Goal: Task Accomplishment & Management: Complete application form

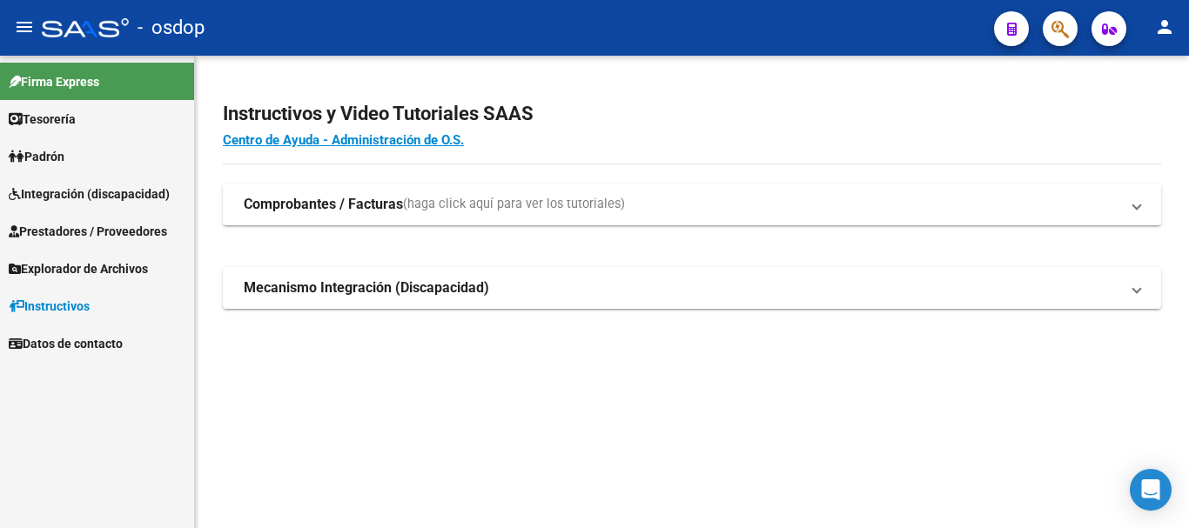
click at [97, 238] on span "Prestadores / Proveedores" at bounding box center [88, 231] width 158 height 19
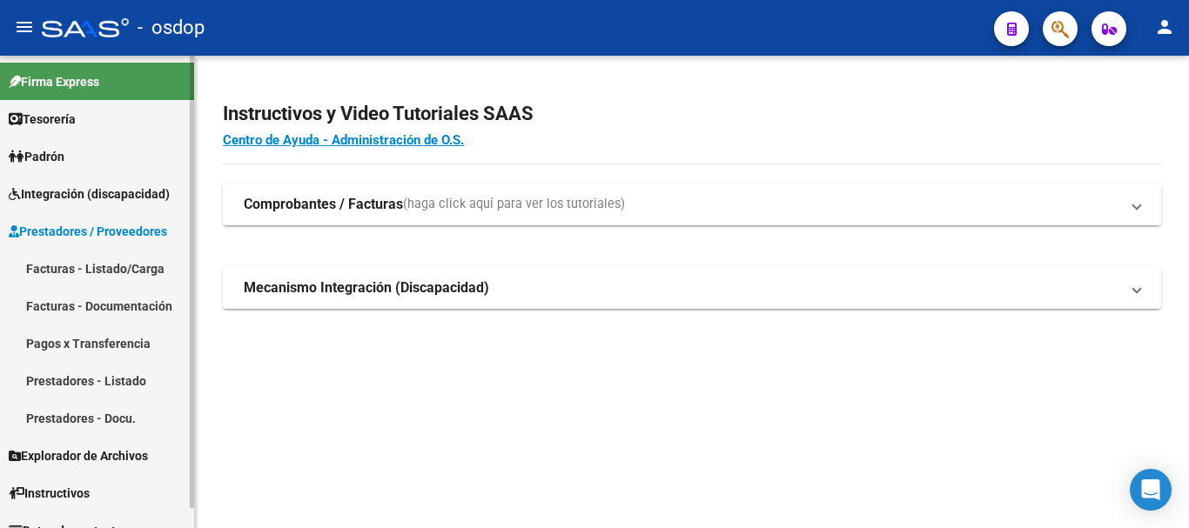
click at [100, 271] on link "Facturas - Listado/Carga" at bounding box center [97, 268] width 194 height 37
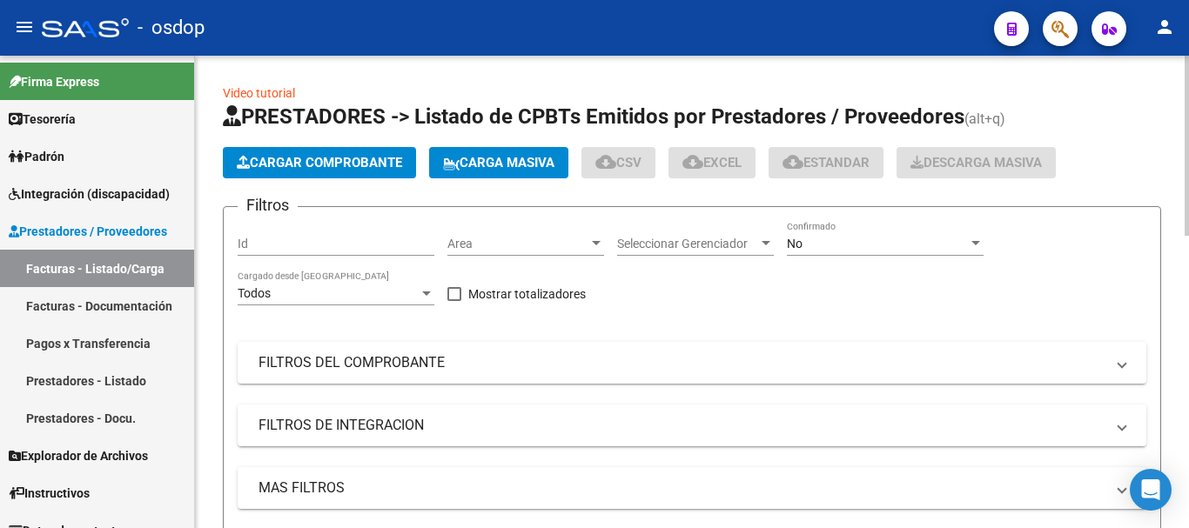
click at [361, 166] on span "Cargar Comprobante" at bounding box center [319, 163] width 165 height 16
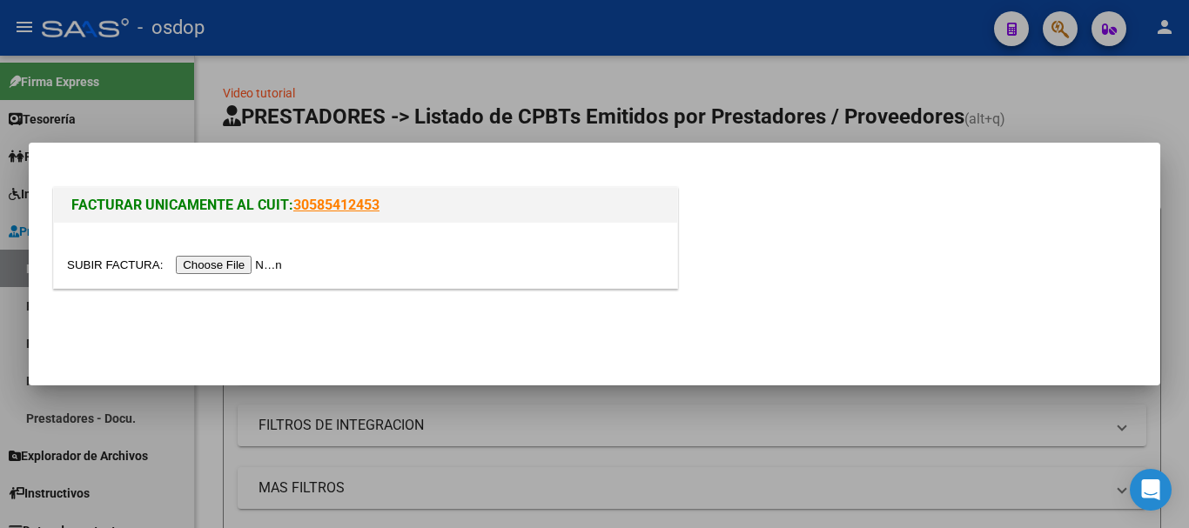
click at [225, 272] on input "file" at bounding box center [177, 265] width 220 height 18
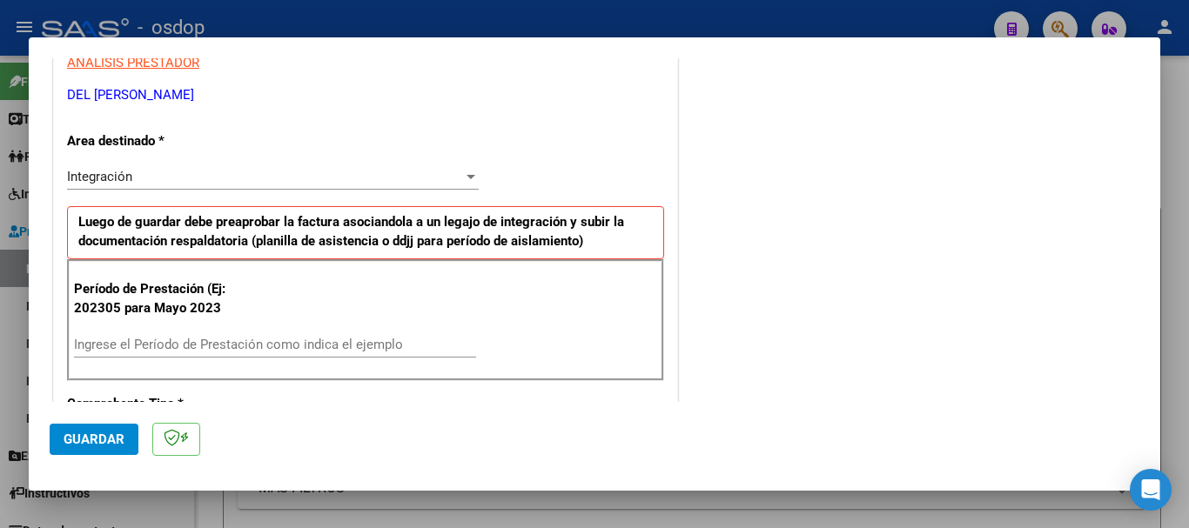
scroll to position [435, 0]
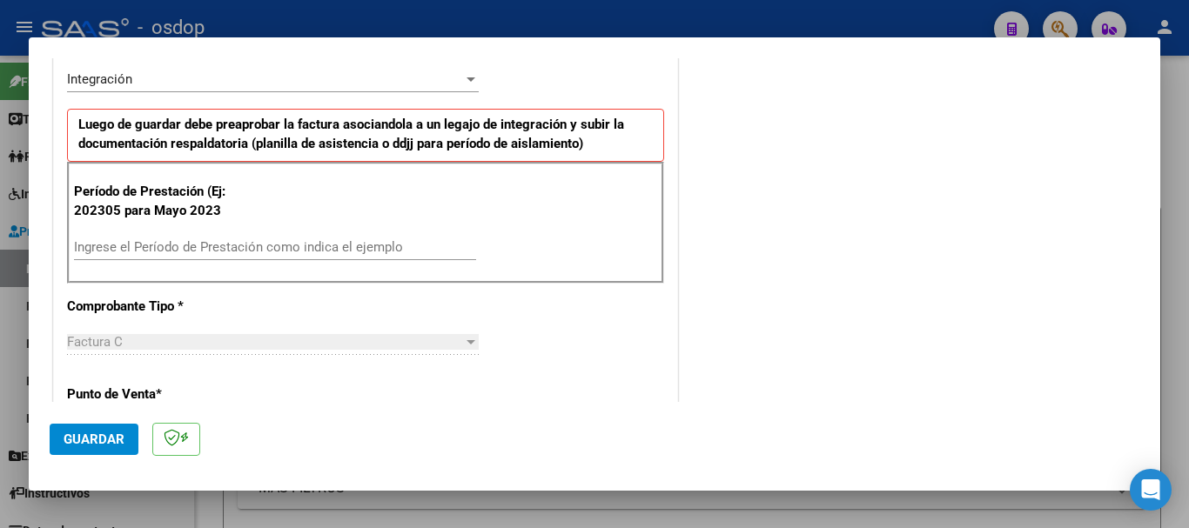
click at [198, 253] on input "Ingrese el Período de Prestación como indica el ejemplo" at bounding box center [275, 247] width 402 height 16
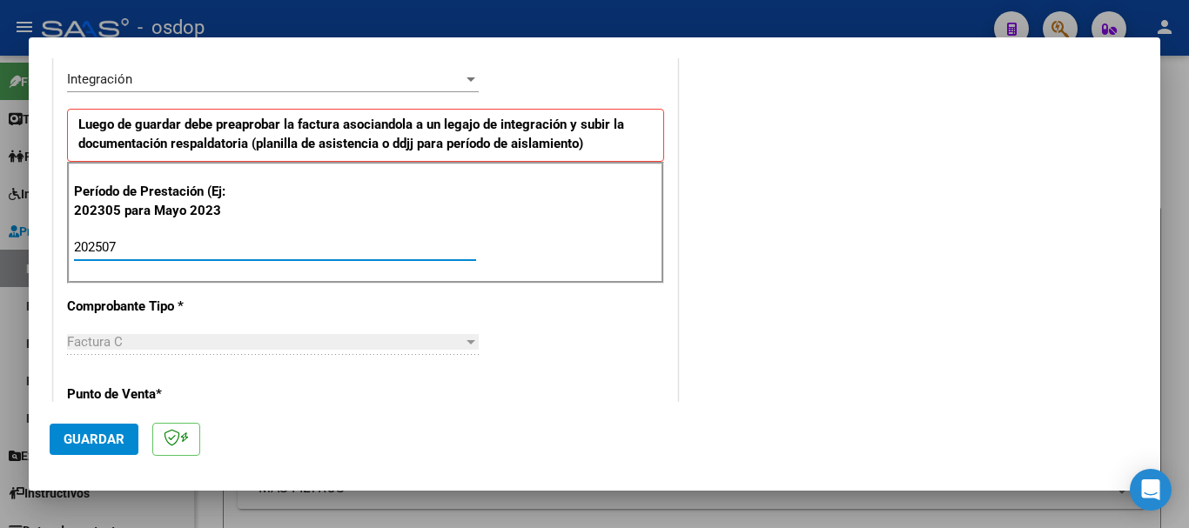
type input "202507"
click at [98, 435] on span "Guardar" at bounding box center [94, 440] width 61 height 16
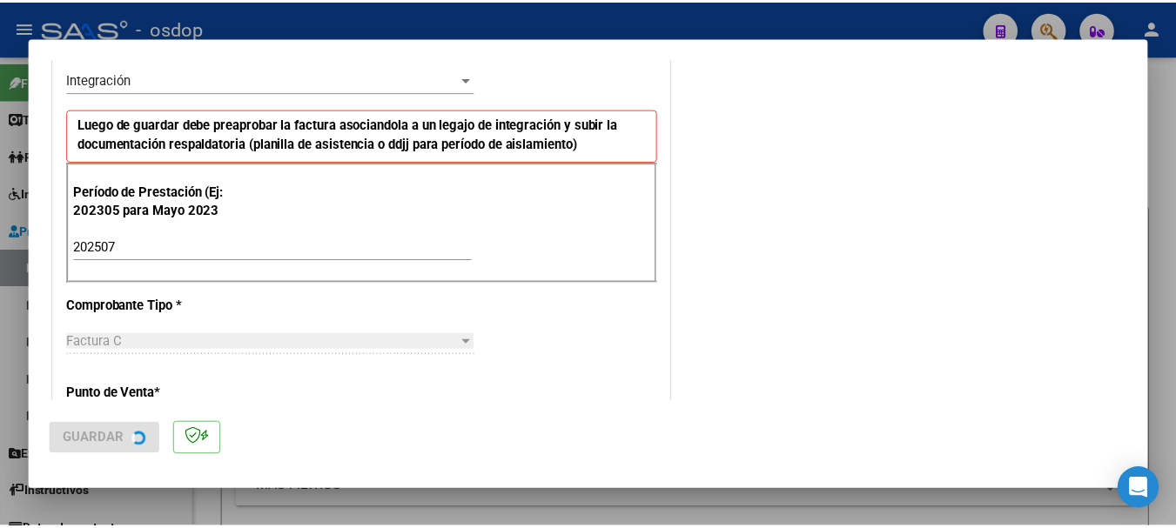
scroll to position [0, 0]
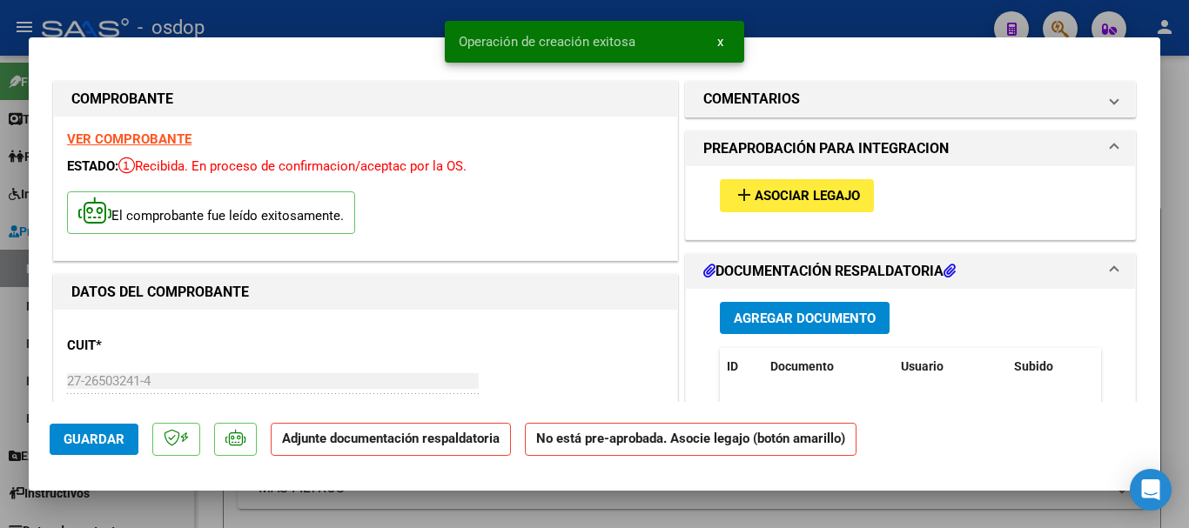
click at [793, 318] on span "Agregar Documento" at bounding box center [805, 319] width 142 height 16
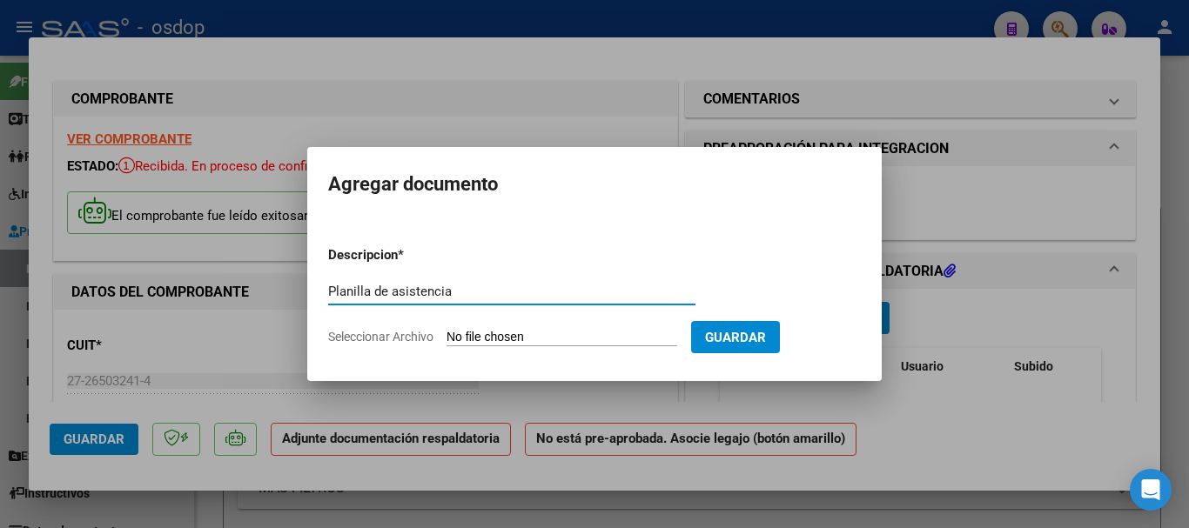
type input "Planilla de asistencia"
click at [567, 332] on input "Seleccionar Archivo" at bounding box center [561, 338] width 231 height 17
type input "C:\fakepath\DEL PINO 651 - DUARTE - [DATE] - ASIS.pdf"
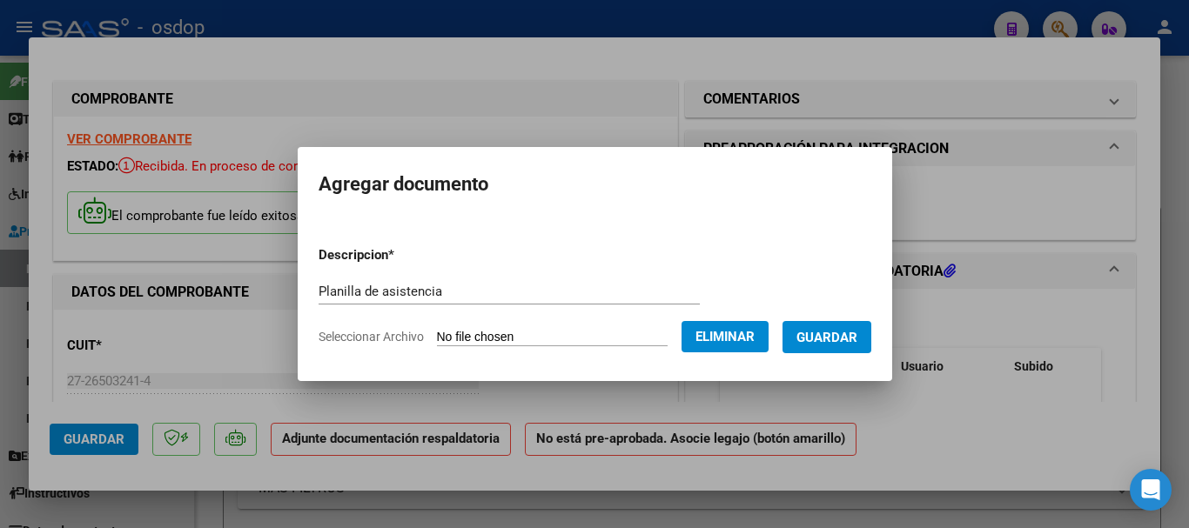
click at [849, 347] on button "Guardar" at bounding box center [826, 337] width 89 height 32
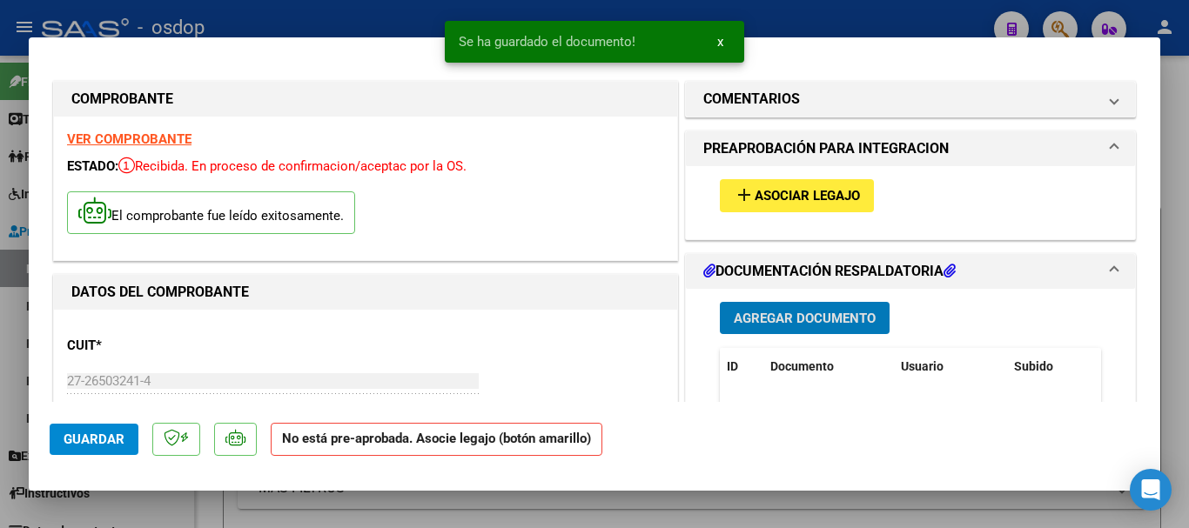
click at [724, 41] on button "x" at bounding box center [720, 41] width 34 height 31
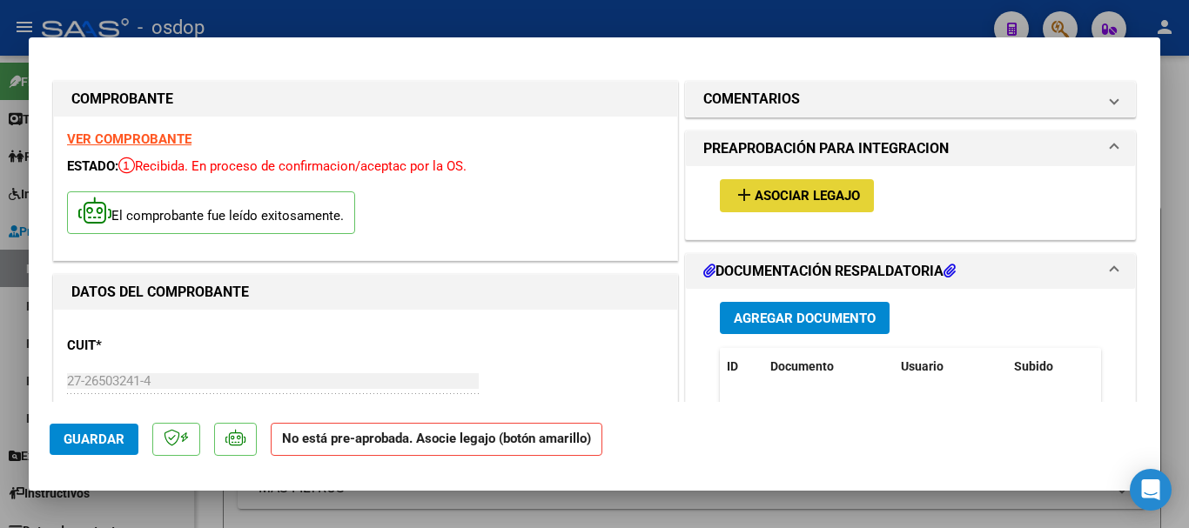
click at [811, 189] on span "Asociar Legajo" at bounding box center [807, 197] width 105 height 16
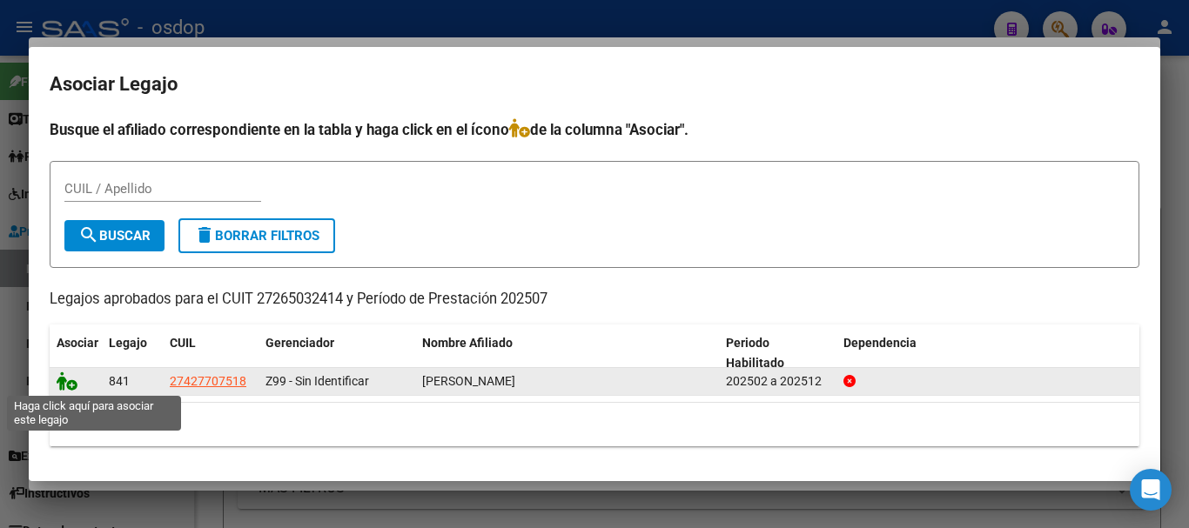
click at [70, 378] on icon at bounding box center [67, 381] width 21 height 19
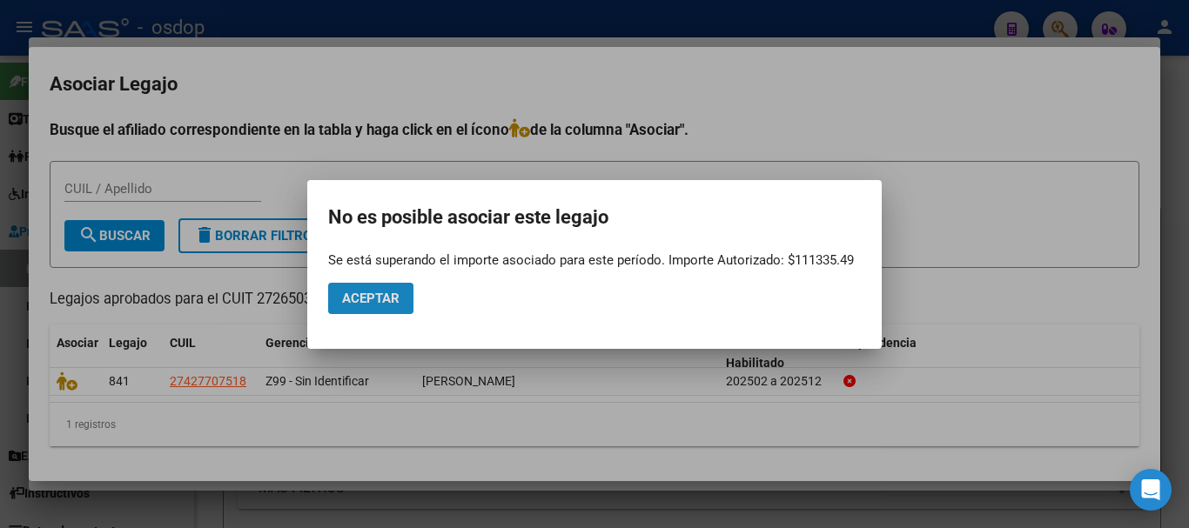
click at [366, 292] on span "Aceptar" at bounding box center [370, 299] width 57 height 16
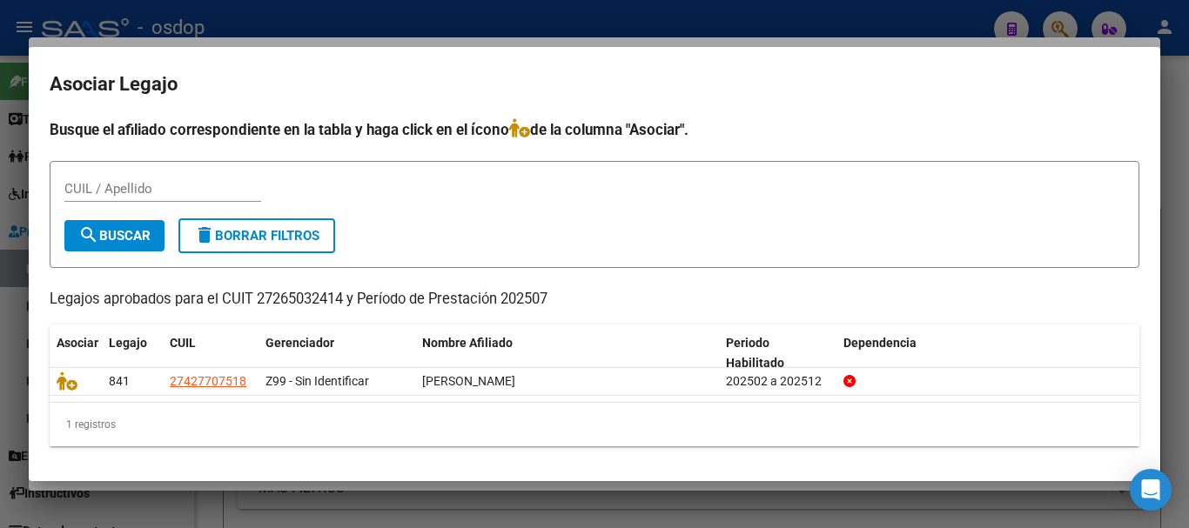
click at [1180, 151] on div at bounding box center [594, 264] width 1189 height 528
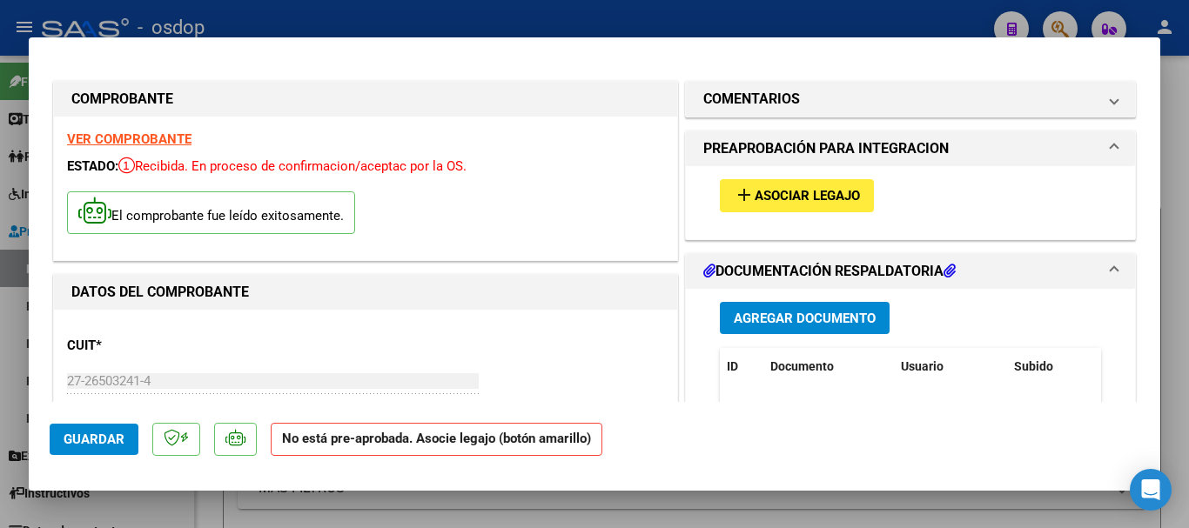
click at [1174, 152] on div at bounding box center [594, 264] width 1189 height 528
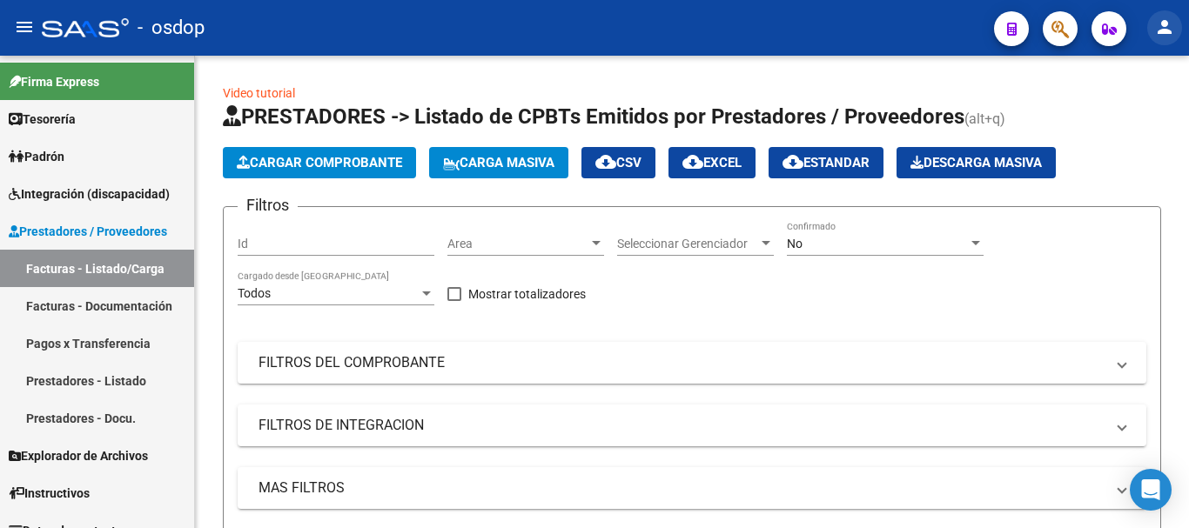
click at [1165, 27] on mat-icon "person" at bounding box center [1164, 27] width 21 height 21
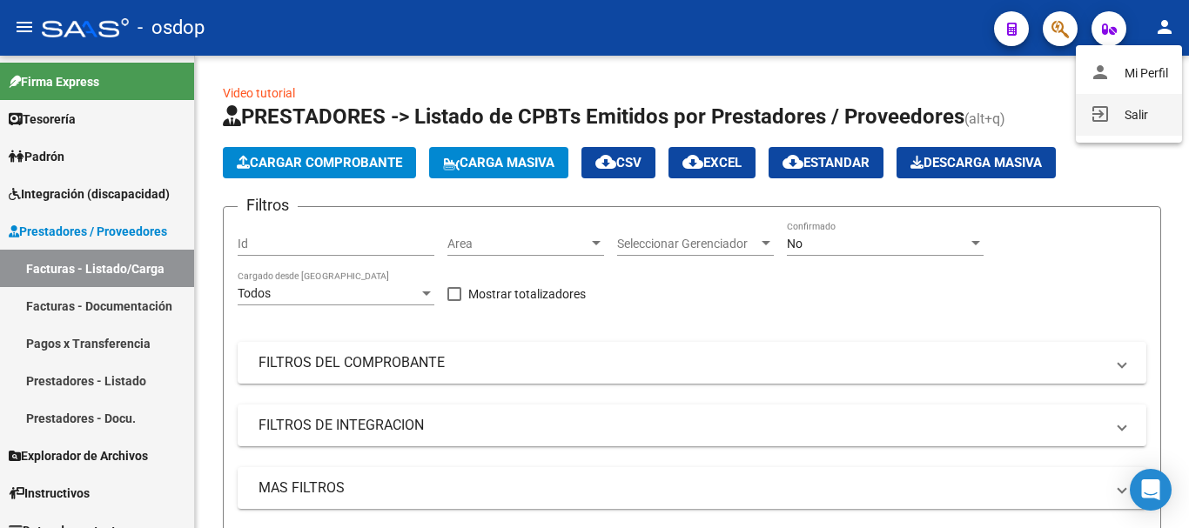
click at [1132, 115] on button "exit_to_app Salir" at bounding box center [1129, 115] width 106 height 42
